Goal: Find specific page/section: Find specific page/section

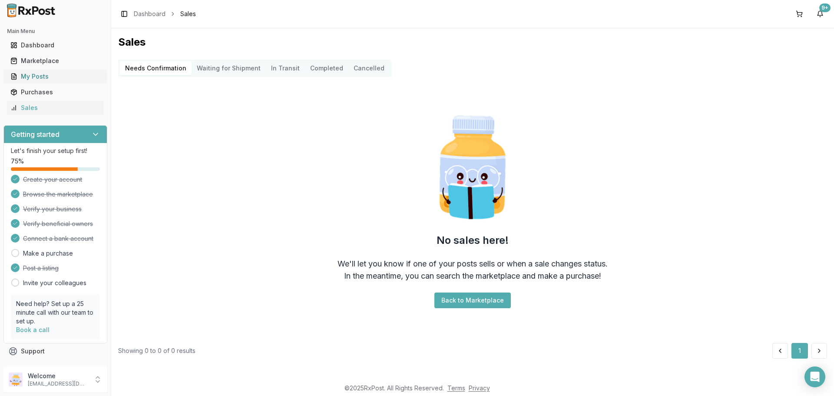
click at [47, 76] on div "My Posts" at bounding box center [55, 76] width 90 height 9
